Goal: Information Seeking & Learning: Learn about a topic

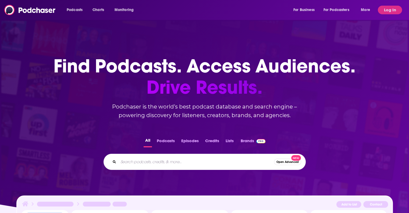
click at [143, 166] on input "Search podcasts, credits, & more..." at bounding box center [196, 161] width 156 height 9
type input "hear her sports"
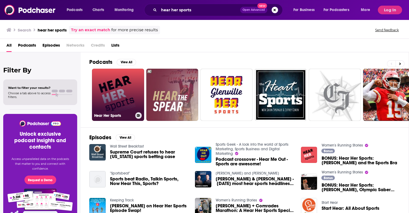
click at [115, 106] on link "Hear Her Sports" at bounding box center [118, 95] width 52 height 52
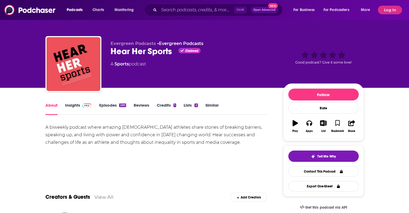
click at [79, 107] on link "Insights" at bounding box center [78, 109] width 27 height 12
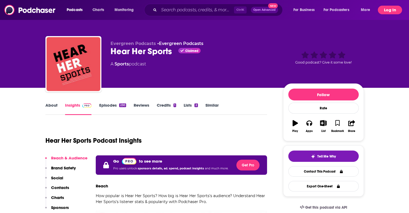
click at [382, 6] on button "Log In" at bounding box center [390, 10] width 24 height 9
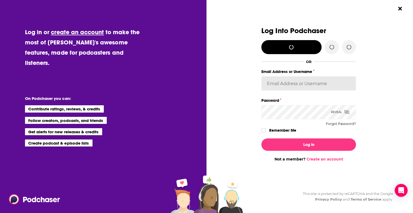
type input "ei1745"
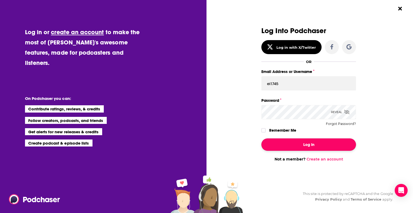
click at [325, 139] on button "Log In" at bounding box center [309, 144] width 95 height 12
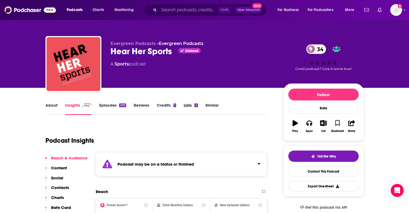
click at [205, 105] on div "Lists 2" at bounding box center [195, 109] width 22 height 12
click at [208, 105] on link "Similar" at bounding box center [212, 109] width 13 height 12
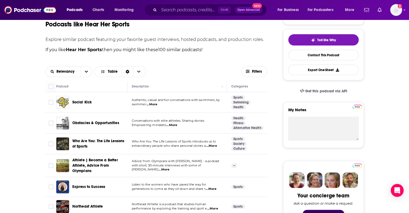
scroll to position [116, 0]
click at [154, 107] on span "...More" at bounding box center [152, 105] width 11 height 4
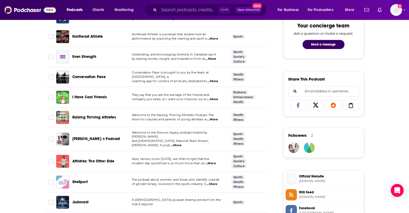
scroll to position [286, 0]
click at [216, 182] on span "...More" at bounding box center [212, 184] width 11 height 4
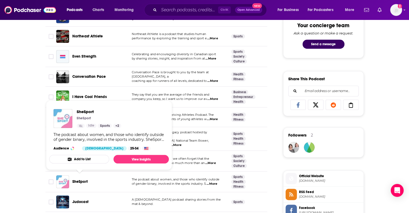
click at [84, 179] on span "SheSport" at bounding box center [79, 181] width 15 height 5
